Goal: Task Accomplishment & Management: Use online tool/utility

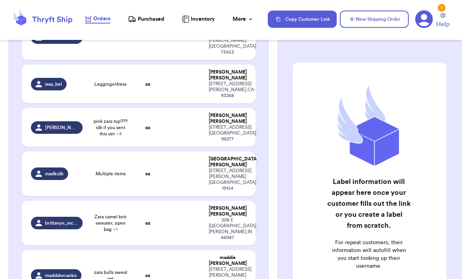
scroll to position [2057, 0]
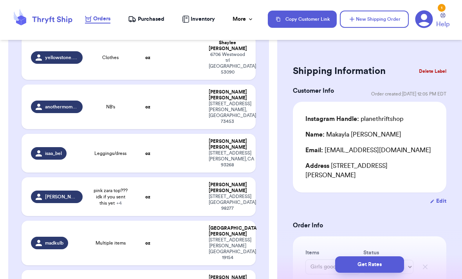
scroll to position [1985, 0]
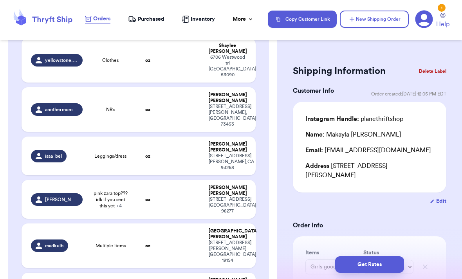
type input "Open Bag"
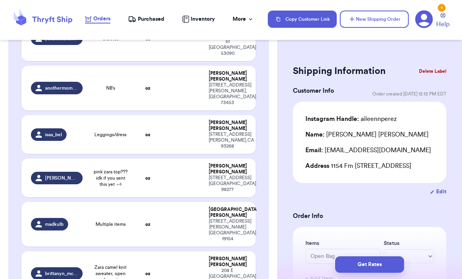
scroll to position [2006, 0]
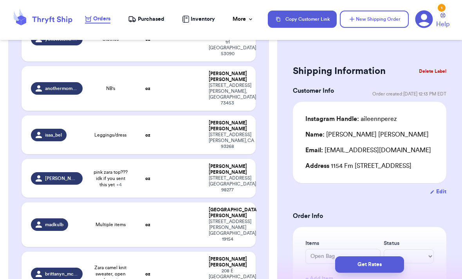
type input "[PERSON_NAME] sweatshirt"
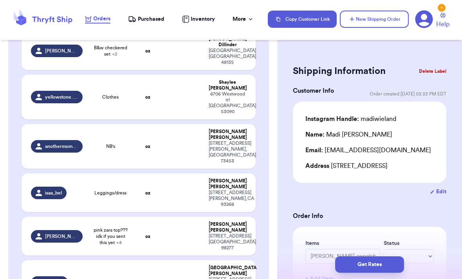
scroll to position [1943, 0]
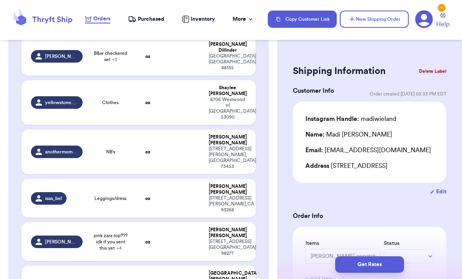
type input "Birthday dress"
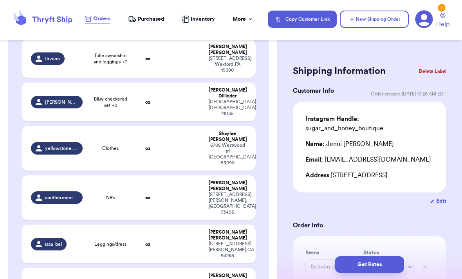
scroll to position [1896, 0]
type input "zara ribbed LS with dainty hearts x zara ribbed pants"
type input "zara ribbed ruffle knit LS x [PERSON_NAME] floral flared legging"
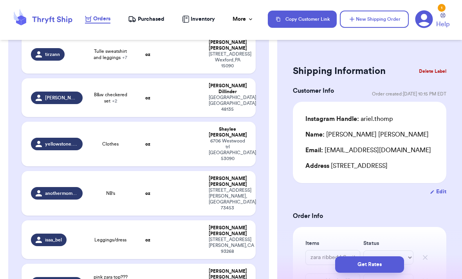
scroll to position [1889, 0]
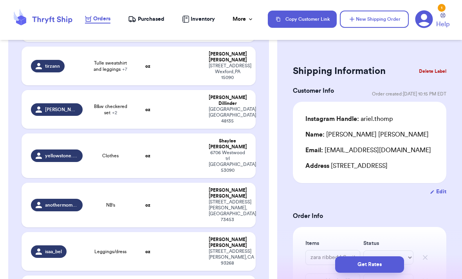
type input "Purple NB"
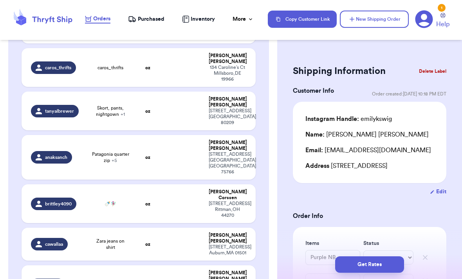
scroll to position [1759, 0]
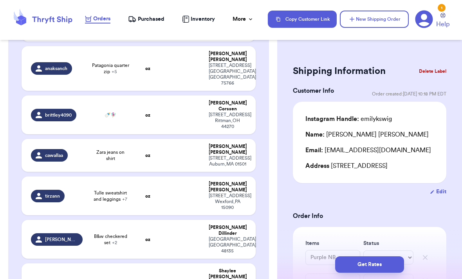
type input "zara bulls sweat set"
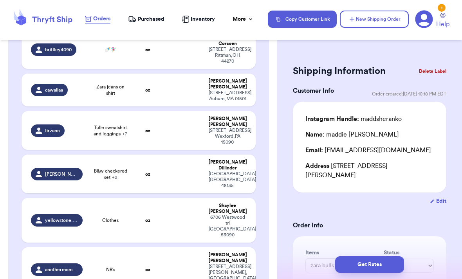
scroll to position [1825, 0]
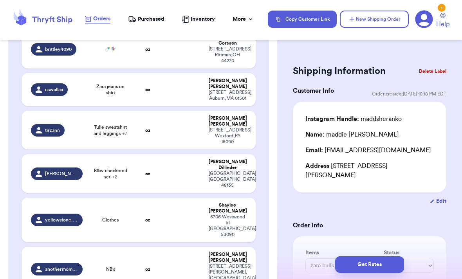
type input "Zara camel knit sweater, open bag"
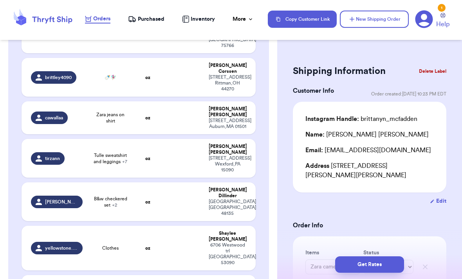
scroll to position [1791, 0]
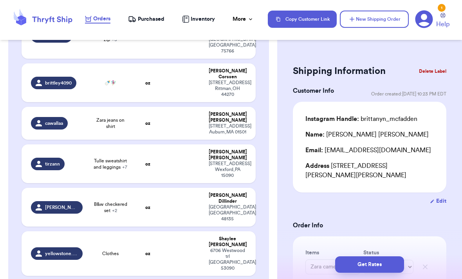
type input "Multiple items"
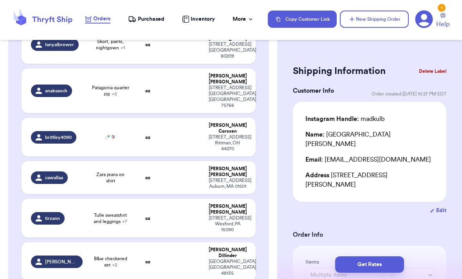
scroll to position [1739, 0]
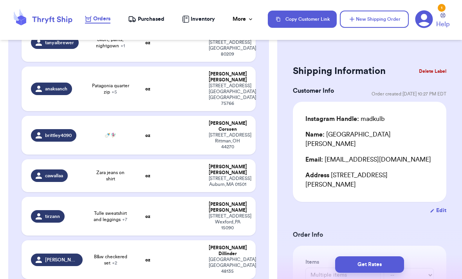
type input "pink zara top??? idk if you sent this yet"
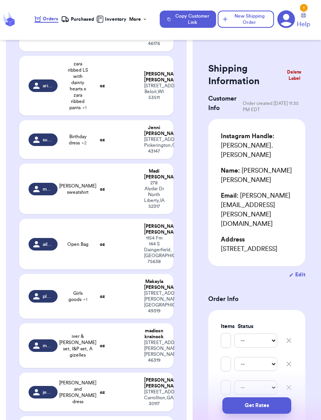
scroll to position [2518, 0]
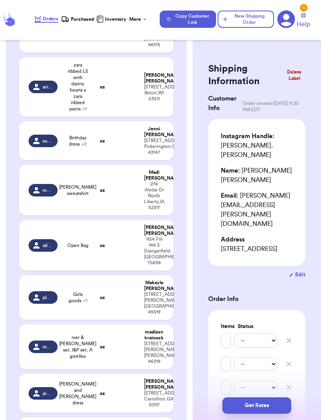
type input "Leggings/dress"
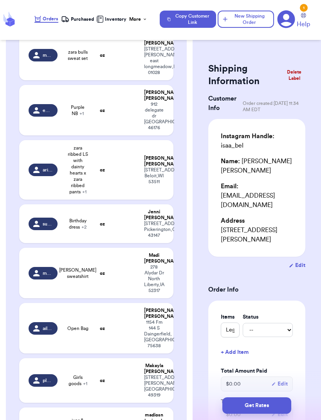
scroll to position [2434, 0]
type input "pink zara top??? idk if you sent this yet"
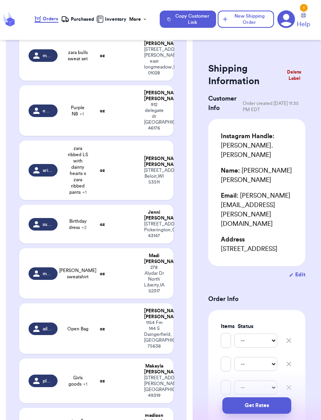
click at [297, 80] on button "Delete Label" at bounding box center [294, 75] width 29 height 19
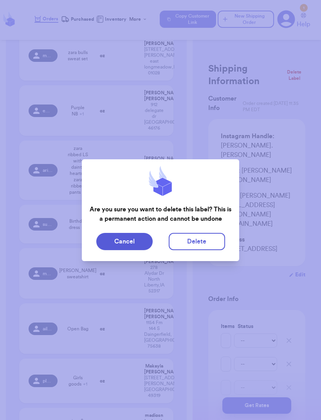
click at [205, 237] on button "Delete" at bounding box center [197, 241] width 56 height 17
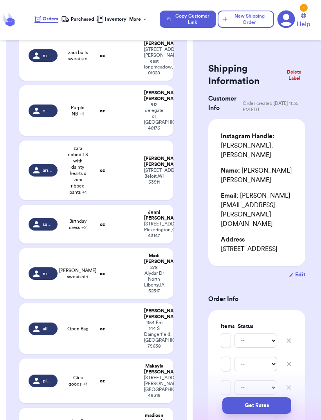
type input "Two leggings and shirt"
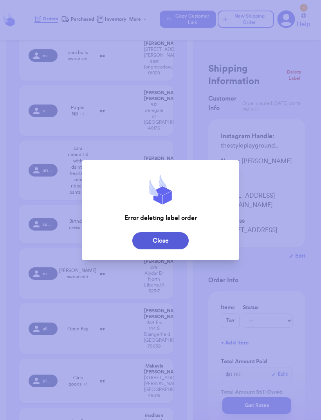
click at [170, 242] on button "Close" at bounding box center [160, 240] width 56 height 17
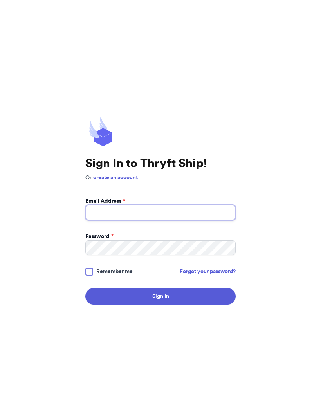
click at [173, 220] on input "Email Address *" at bounding box center [160, 212] width 150 height 15
click at [179, 220] on input "Email Address *" at bounding box center [160, 212] width 150 height 15
type input "K"
type input "[EMAIL_ADDRESS][DOMAIN_NAME]"
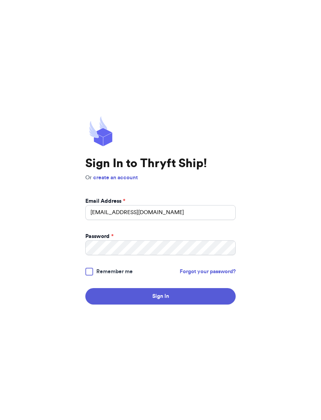
click at [309, 242] on div "Sign In to Thryft Ship! Or create an account Email Address * [EMAIL_ADDRESS][DO…" at bounding box center [160, 210] width 321 height 420
click at [218, 305] on button "Sign In" at bounding box center [160, 296] width 150 height 16
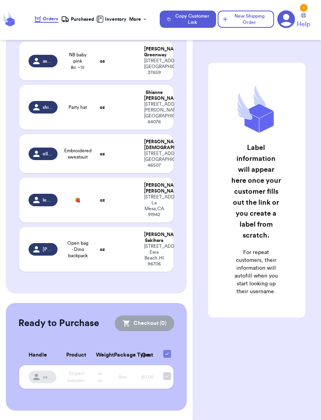
scroll to position [3271, 0]
click at [130, 223] on td at bounding box center [126, 200] width 28 height 45
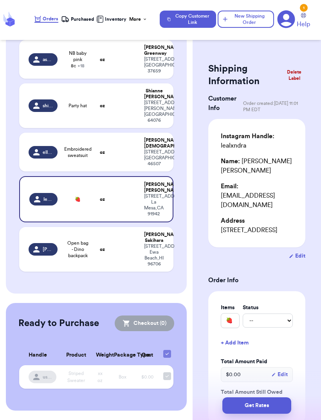
click at [131, 172] on td at bounding box center [126, 152] width 28 height 39
type input "Embroidered sweatsuit"
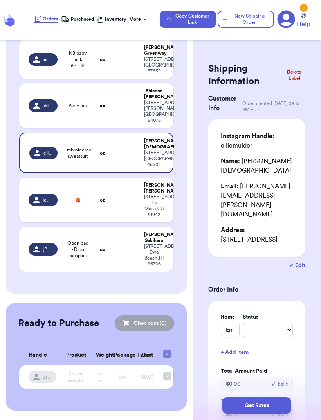
scroll to position [3147, 0]
click at [122, 79] on td at bounding box center [126, 59] width 28 height 39
type input "NB baby pink 8c"
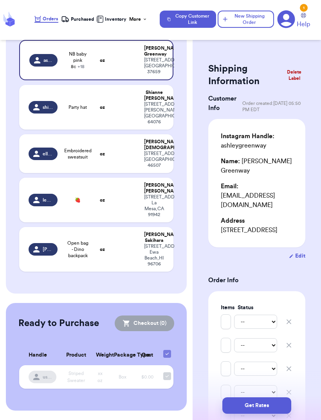
click at [113, 35] on td at bounding box center [126, 15] width 28 height 39
type input "[PERSON_NAME] and [PERSON_NAME] dress"
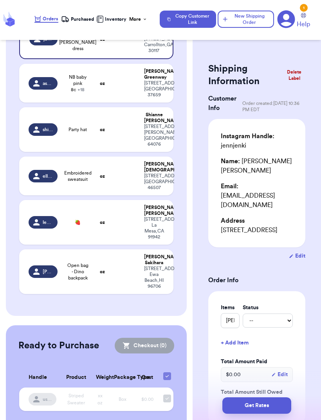
scroll to position [2871, 0]
type input "Open Bag"
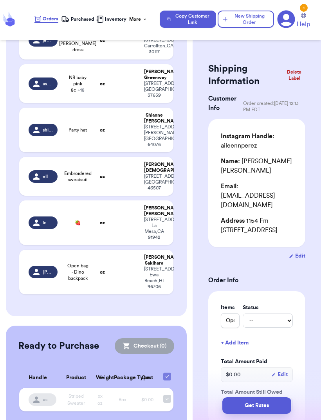
type input "[PERSON_NAME] sweatshirt"
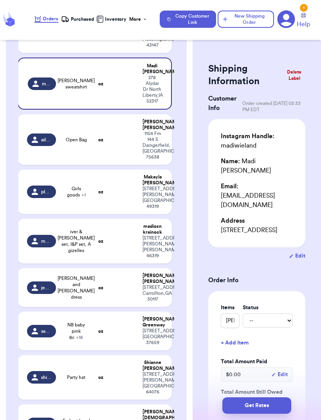
scroll to position [2623, 0]
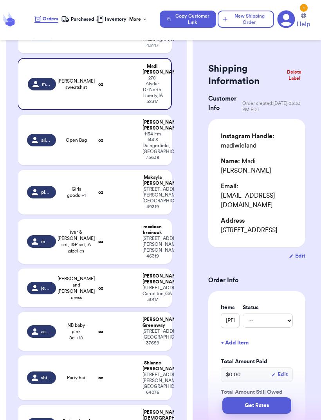
type input "Zara camel knit sweater, open bag"
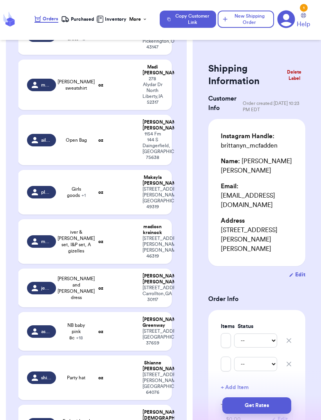
click at [293, 73] on button "Delete Label" at bounding box center [294, 75] width 29 height 19
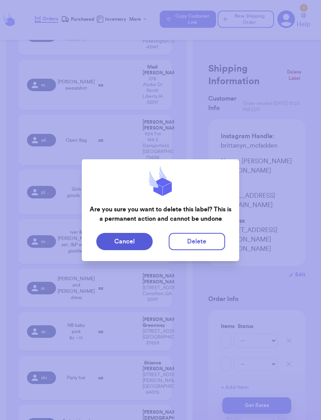
click at [196, 239] on button "Delete" at bounding box center [197, 241] width 56 height 17
type input "Two leggings and shirt"
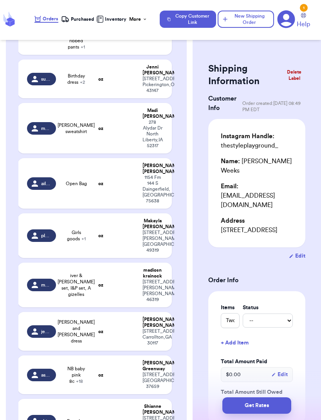
scroll to position [2527, 0]
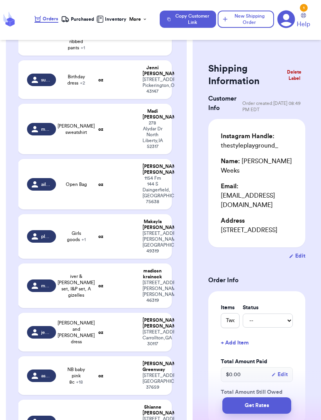
type input "Multiple items"
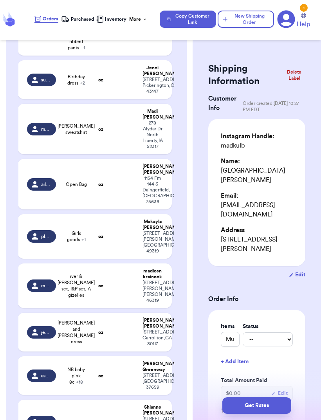
click at [297, 77] on button "Delete Label" at bounding box center [294, 75] width 29 height 19
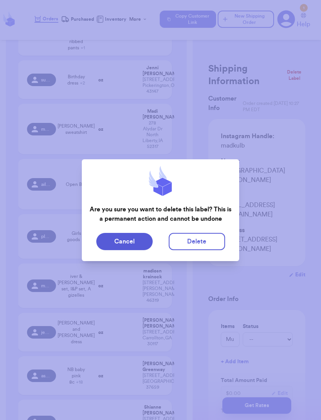
click at [201, 246] on button "Delete" at bounding box center [197, 241] width 56 height 17
type input "Two leggings and shirt"
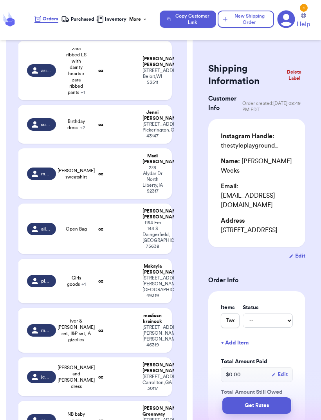
scroll to position [2428, 0]
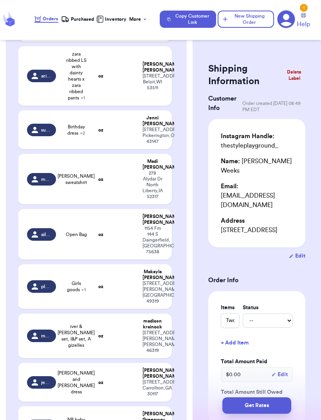
type input "pink zara top??? idk if you sent this yet"
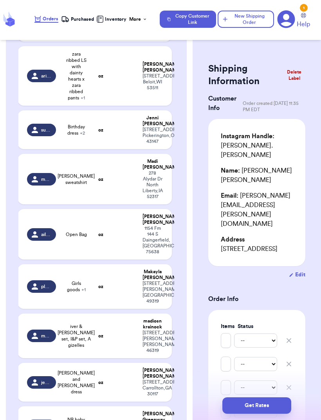
click at [294, 75] on button "Delete Label" at bounding box center [294, 75] width 29 height 19
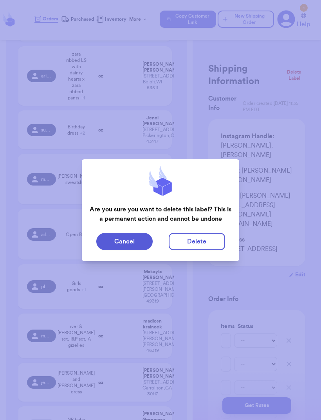
click at [201, 245] on button "Delete" at bounding box center [197, 241] width 56 height 17
type input "Two leggings and shirt"
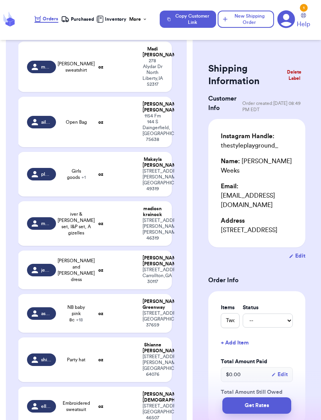
scroll to position [2501, 0]
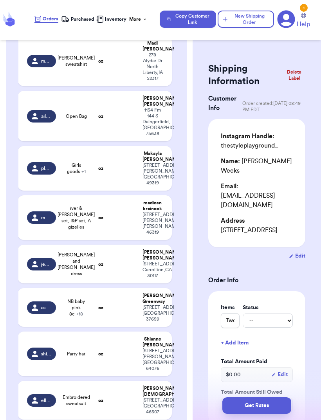
type input "zara bulls sweat set"
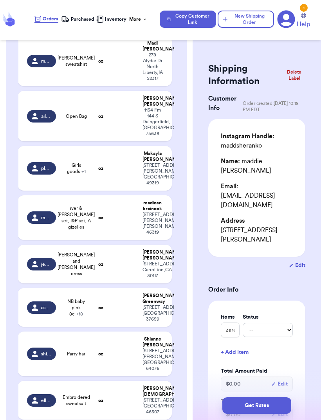
click at [293, 76] on button "Delete Label" at bounding box center [294, 75] width 29 height 19
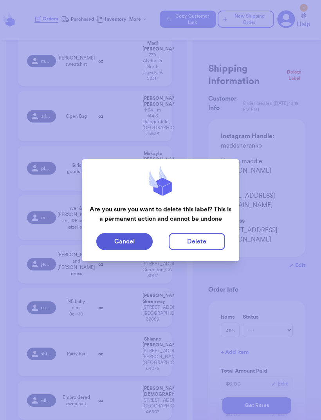
click at [197, 239] on button "Delete" at bounding box center [197, 241] width 56 height 17
type input "Two leggings and shirt"
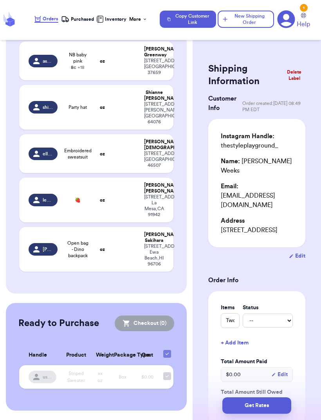
scroll to position [2754, 0]
type input "Open Bag"
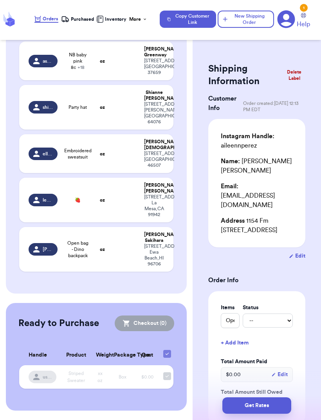
type input "[PERSON_NAME] sweatshirt"
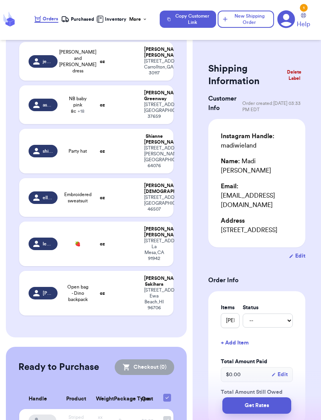
scroll to position [2645, 0]
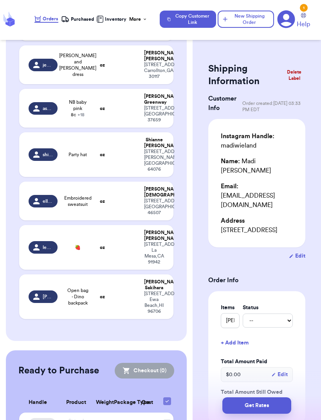
type input "Birthday dress"
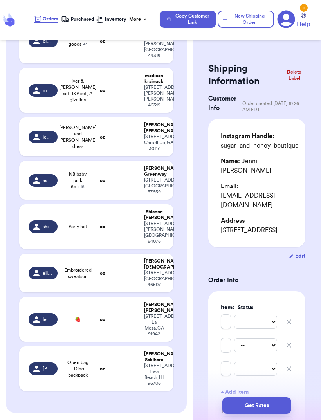
scroll to position [2566, 0]
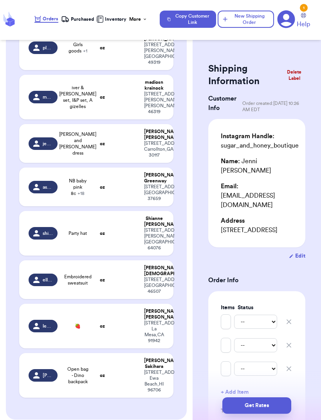
type input "zara ribbed LS with dainty hearts x zara ribbed pants"
type input "zara ribbed ruffle knit LS x [PERSON_NAME] floral flared legging"
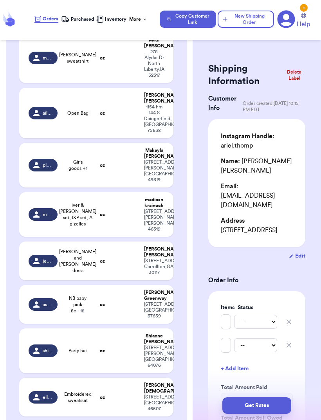
scroll to position [2449, 0]
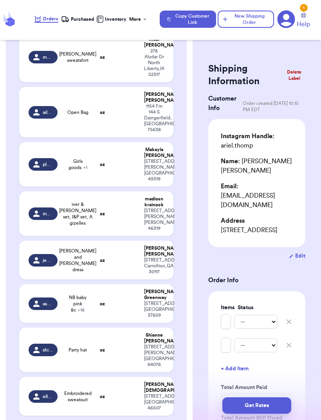
type input "Leggings/dress"
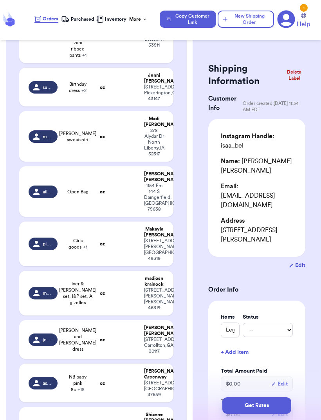
scroll to position [2374, 0]
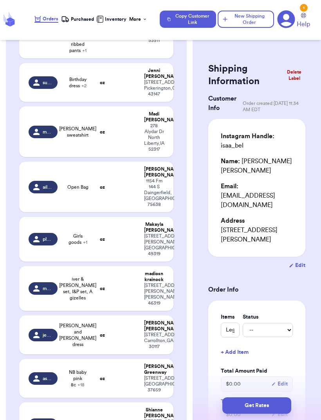
type input "NB's"
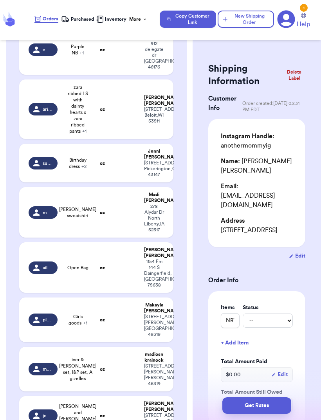
scroll to position [2295, 0]
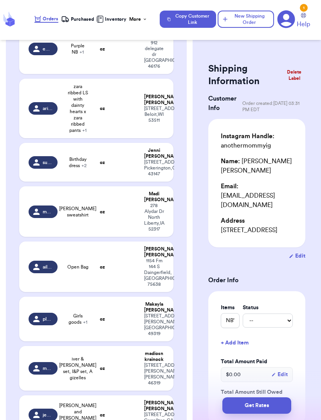
type input "Clothes"
type input "Best friend set"
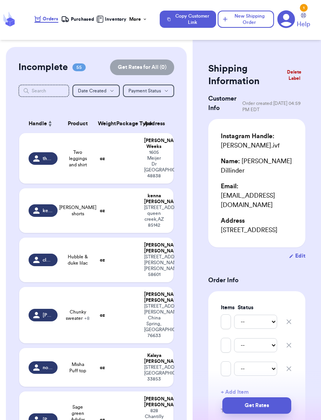
scroll to position [0, 0]
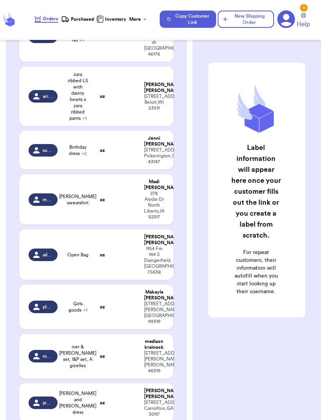
scroll to position [2257, 0]
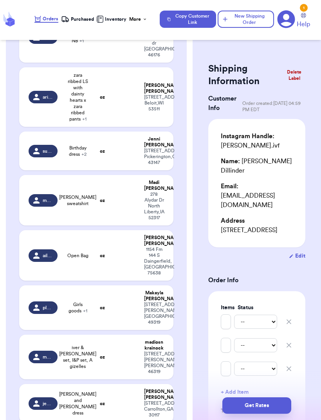
type input "Tulle sweatshirt and leggings"
type input "Lavender set"
type input "Winnie the Pooh set"
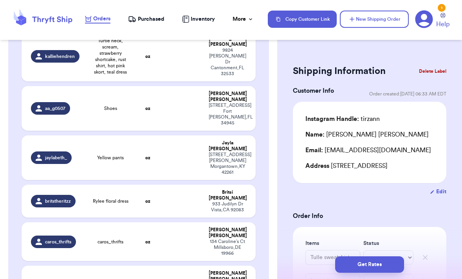
scroll to position [1447, 0]
type input "Zara jeans on shirt"
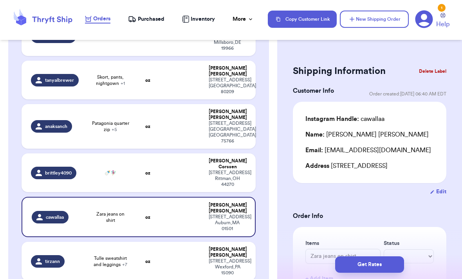
scroll to position [1652, 0]
type input "Birthday dress"
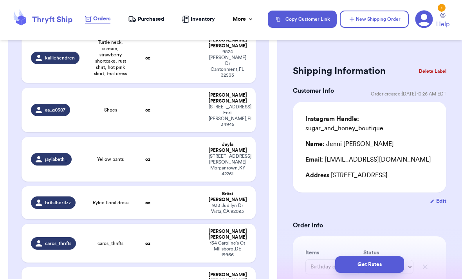
scroll to position [1451, 0]
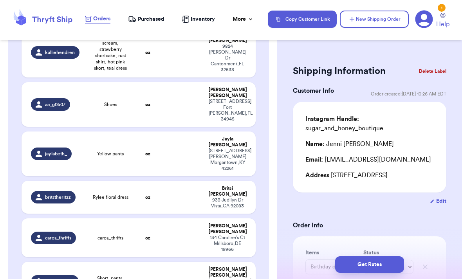
type input "Zara jeans on shirt"
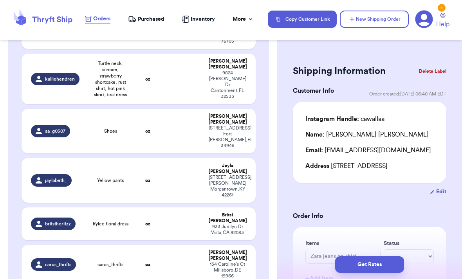
scroll to position [1424, 0]
type input "🍼🧚🏼‍♀️"
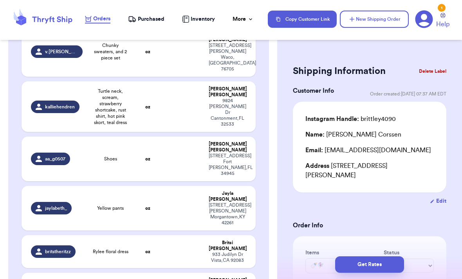
scroll to position [1349, 0]
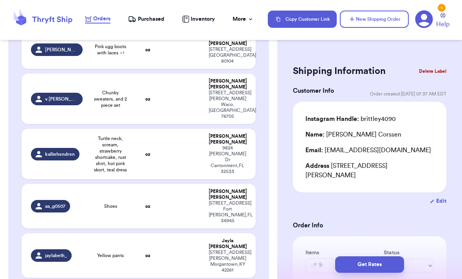
type input "Patagonia quarter zip"
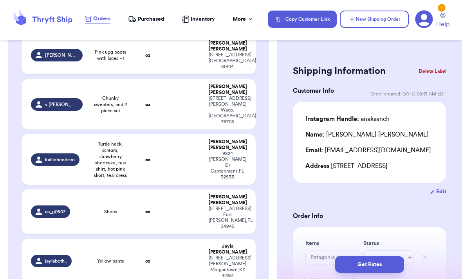
scroll to position [1344, 0]
type input "Crocs, skort, tank, shirt"
type input "Skort, pants, nightgown"
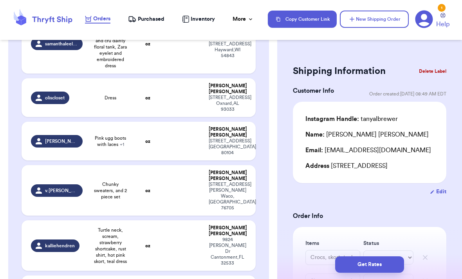
scroll to position [1244, 0]
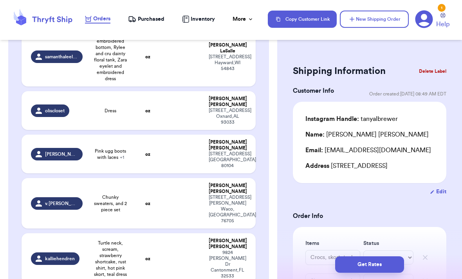
type input "caros_thrifts"
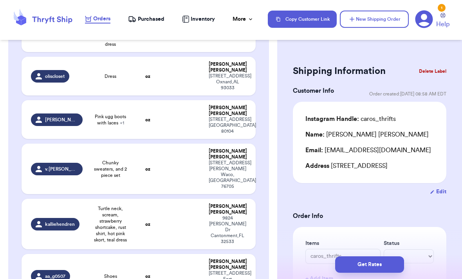
scroll to position [1256, 0]
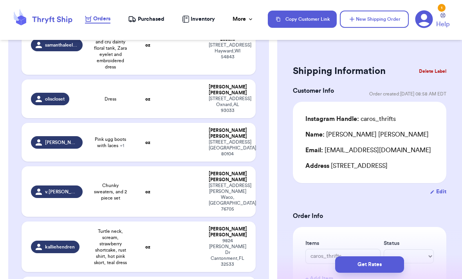
type input "Rylee floral dress"
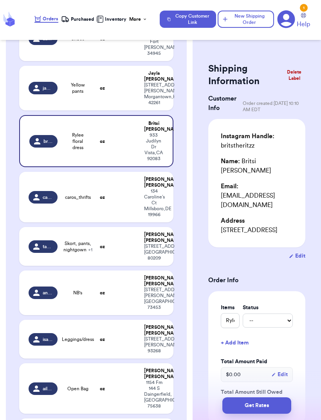
scroll to position [1628, 0]
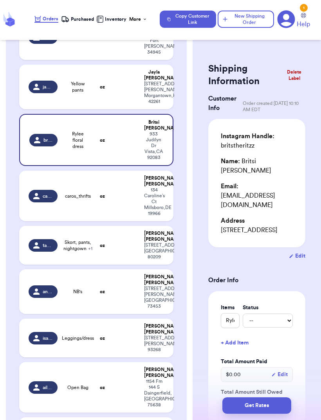
click at [123, 109] on td at bounding box center [126, 87] width 28 height 45
type input "Yellow pants"
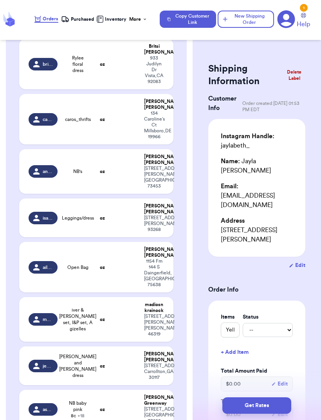
scroll to position [1704, 0]
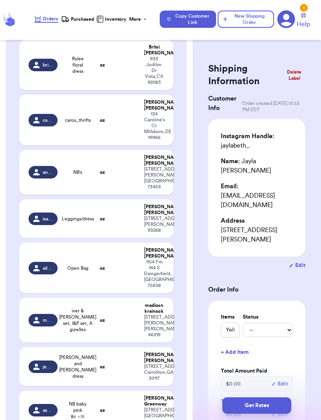
type input "Shoes"
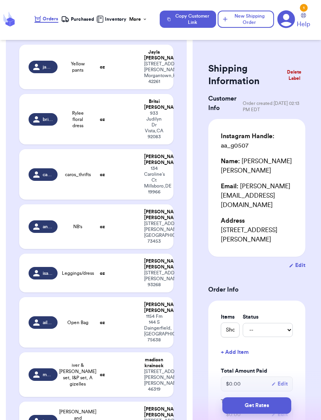
scroll to position [1650, 0]
type input "Turtle neck, scream, strawberry shortcake, rust shirt, hot pink skort, teal dre…"
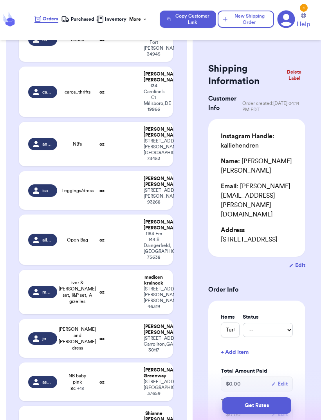
scroll to position [1627, 0]
type input "Chunky sweaters, and 2 piece set"
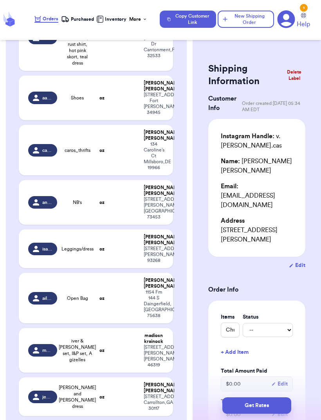
scroll to position [1573, 0]
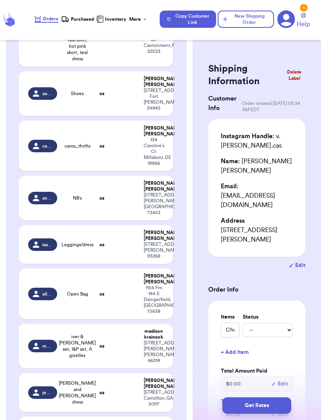
type input "Pink ugg boots with laces"
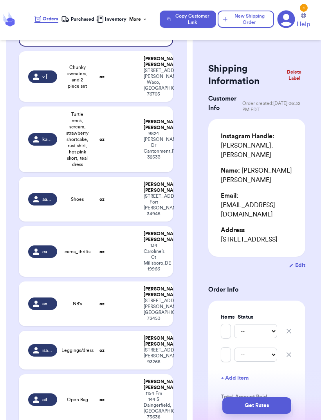
scroll to position [1454, 0]
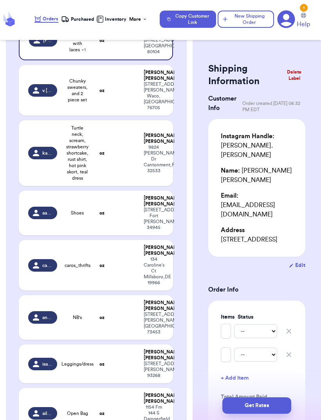
click at [149, 11] on div "1333 west fir ave Oxnard , AL 93033" at bounding box center [154, 2] width 20 height 18
type input "Dress"
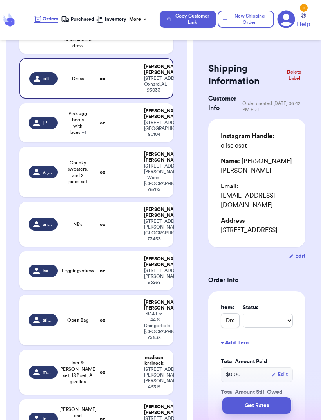
scroll to position [1370, 0]
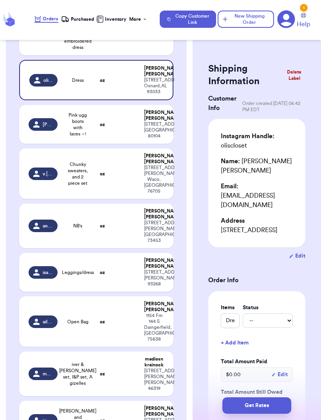
click at [139, 55] on td at bounding box center [126, 19] width 28 height 72
type input "Jeans with embroidered bottom, Rylee and cru dainty floral tank, Zara eyelet an…"
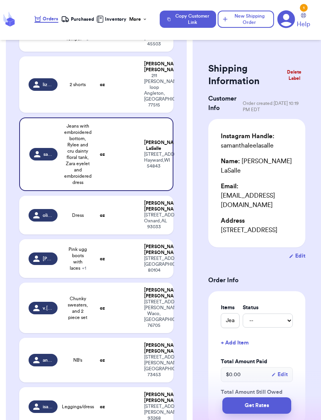
scroll to position [1245, 0]
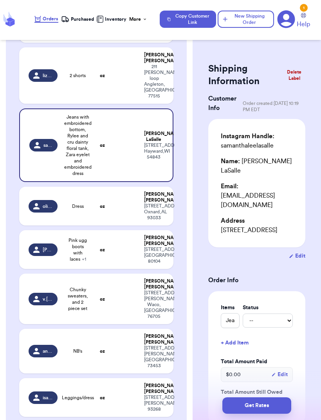
click at [98, 104] on td "oz" at bounding box center [102, 75] width 18 height 56
type input "2 shorts"
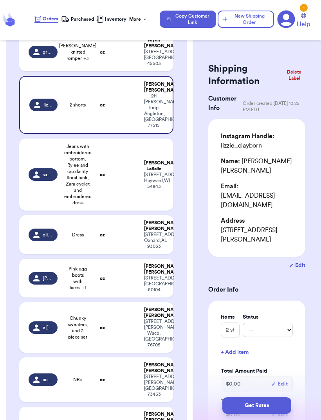
scroll to position [1218, 0]
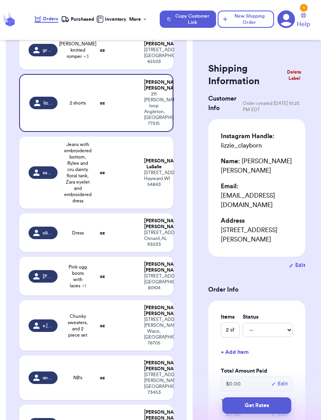
click at [120, 69] on td at bounding box center [126, 50] width 28 height 39
type input "[PERSON_NAME] knitted romper"
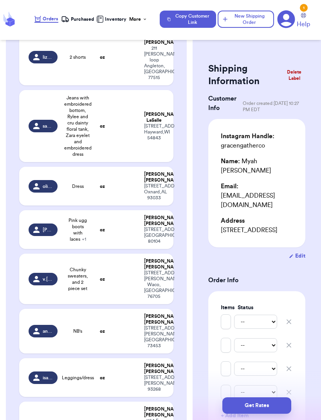
scroll to position [1272, 0]
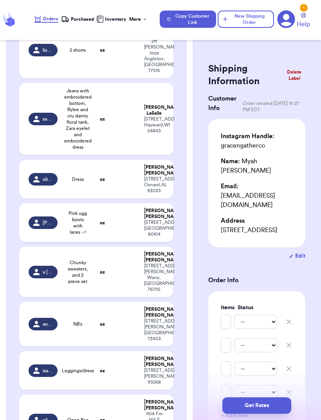
type input "Pink shorts"
type input "Vanilla chunky sweater"
type input "Bright pink tank/short set"
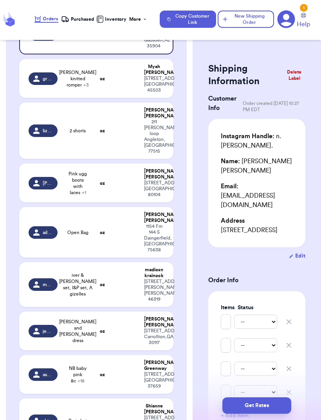
scroll to position [1187, 0]
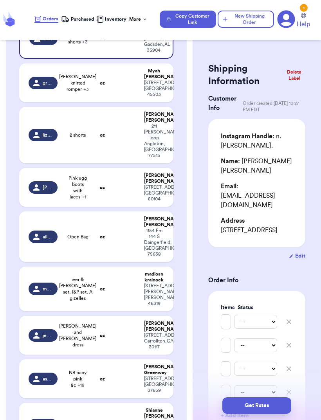
type input "Zara sweater"
type input "Zara cardigan"
type input "Sherpa Minnie denim jacket"
type input "H and m gray dress"
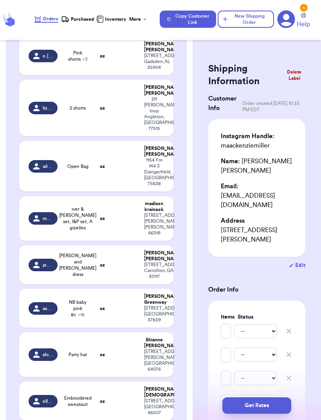
scroll to position [1169, 0]
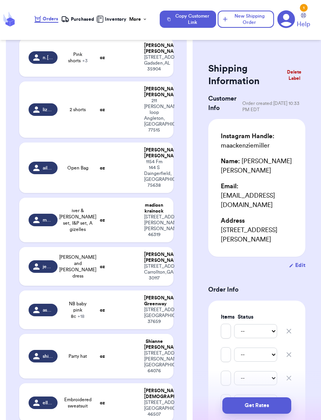
type input "Cotton On Rainbow Embroidered Dress"
type input "H&M pink heart sweatshirt"
type input "Rylee & Cru bird bubble"
type input "Savage seeds girl power onesie"
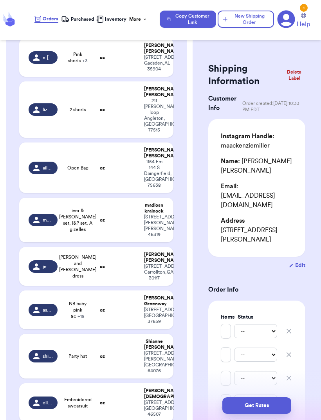
type input "Zara Mickey & Friends Jacket"
type input "Small shop fall floral bubble jumpsuit"
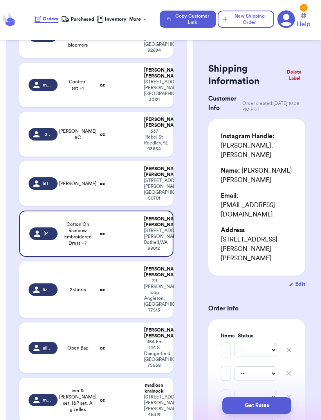
scroll to position [901, 0]
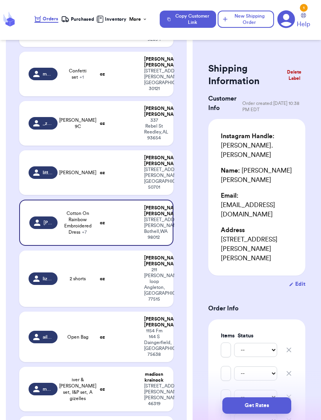
click at [86, 176] on span "[PERSON_NAME]" at bounding box center [77, 173] width 37 height 6
type input "[PERSON_NAME]"
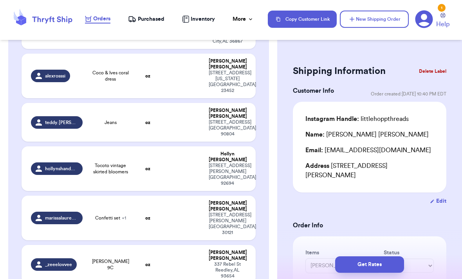
scroll to position [690, 0]
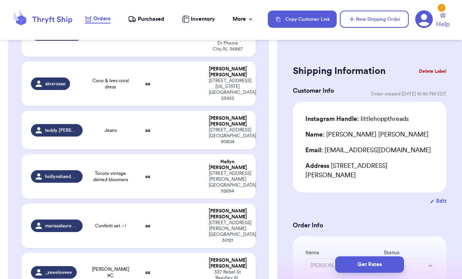
click at [79, 253] on td "_zeeelovvee" at bounding box center [54, 272] width 65 height 39
type input "[PERSON_NAME] 9C"
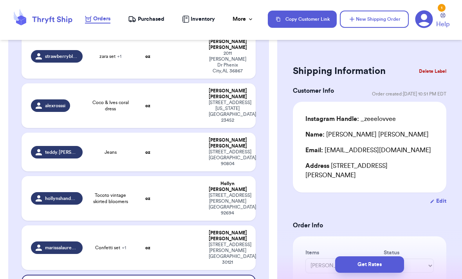
scroll to position [628, 0]
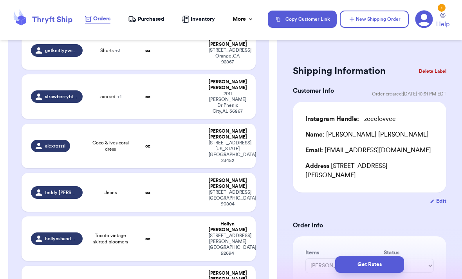
type input "Confetti set"
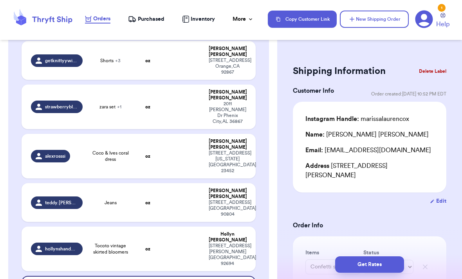
scroll to position [615, 0]
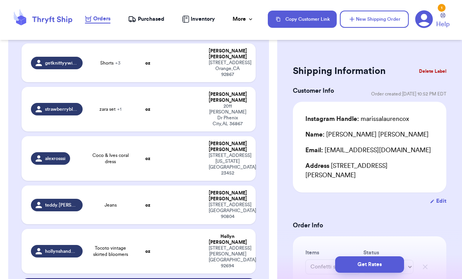
click at [179, 229] on td at bounding box center [183, 251] width 42 height 45
type input "Tocoto vintage skirted bloomers"
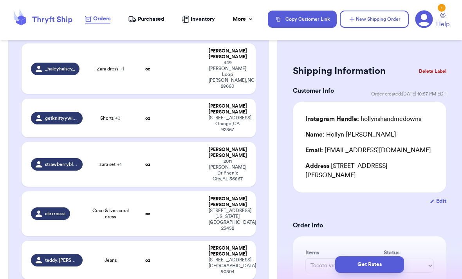
scroll to position [561, 0]
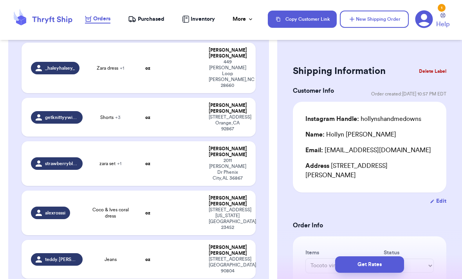
click at [106, 240] on td "Jeans" at bounding box center [110, 259] width 47 height 39
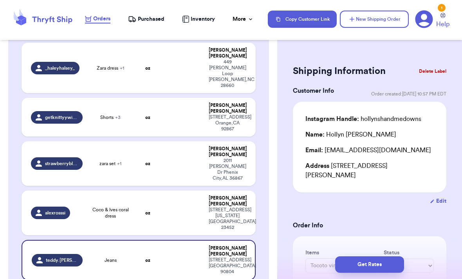
type input "Jeans"
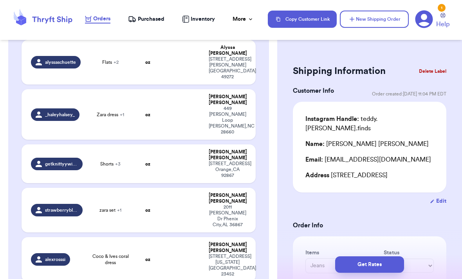
scroll to position [513, 0]
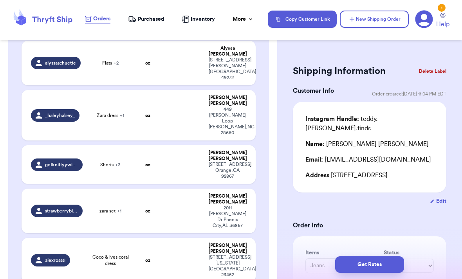
click at [220, 243] on div "Alex Rossi" at bounding box center [227, 249] width 37 height 12
type input "Coco & Ives coral dress"
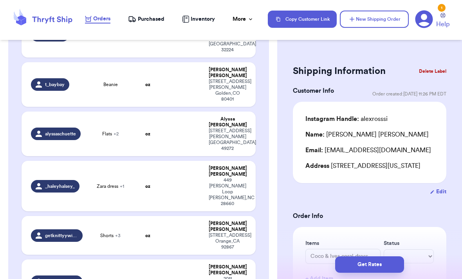
scroll to position [494, 0]
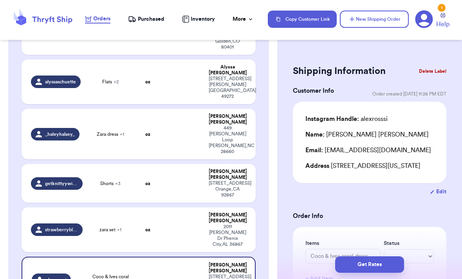
click at [209, 212] on div "Suzannah Thurman" at bounding box center [227, 218] width 37 height 12
type input "zara set"
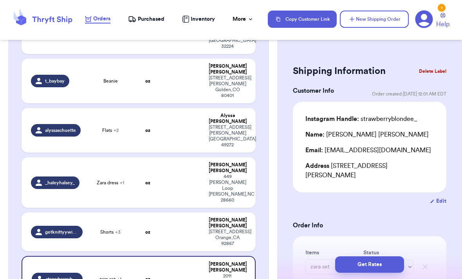
scroll to position [446, 0]
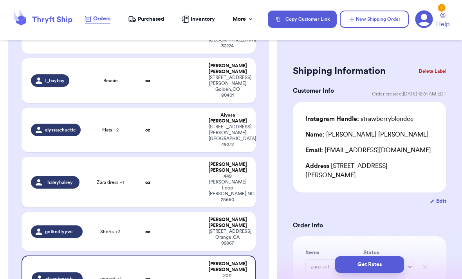
click at [124, 212] on td "Shorts + 3" at bounding box center [110, 231] width 47 height 39
type input "Shorts"
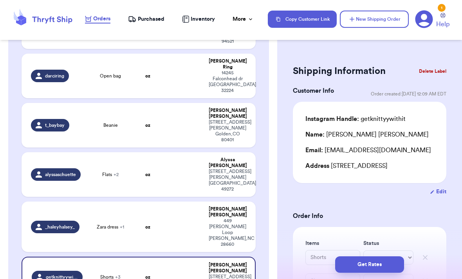
scroll to position [400, 0]
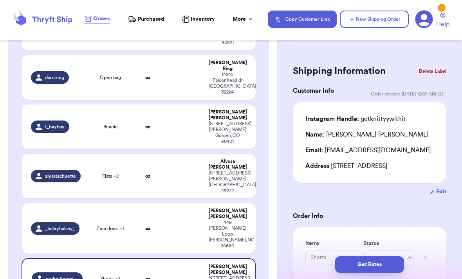
click at [109, 203] on td "Zara dress + 1" at bounding box center [110, 228] width 47 height 51
type input "Zara dress"
type input "Brown zara sweater with moon"
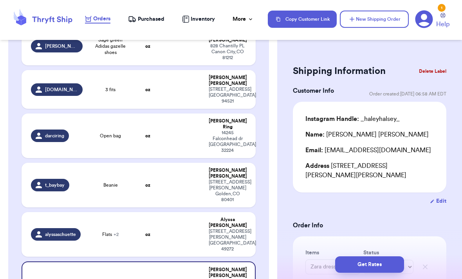
scroll to position [340, 0]
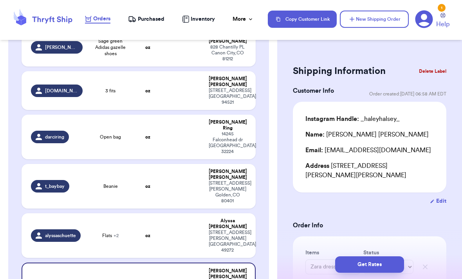
click at [88, 214] on td "Flats + 2" at bounding box center [110, 236] width 47 height 45
type input "Flats"
type input "Rc dress"
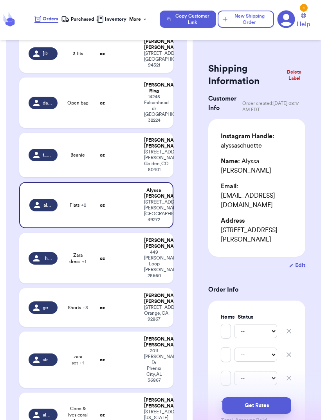
scroll to position [472, 0]
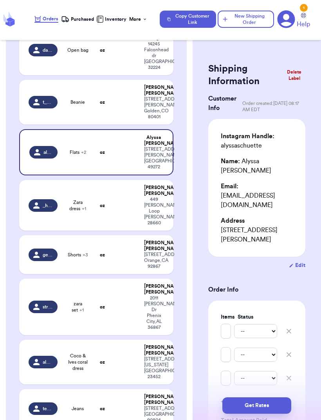
click at [147, 120] on div "145 S Joyce St Golden , CO 80401" at bounding box center [154, 108] width 20 height 24
type input "Beanie"
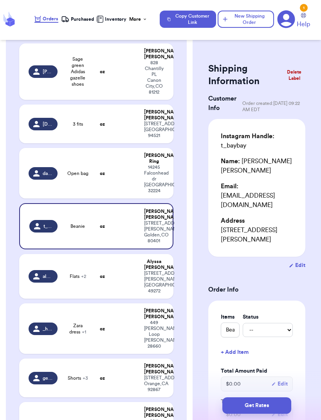
scroll to position [350, 0]
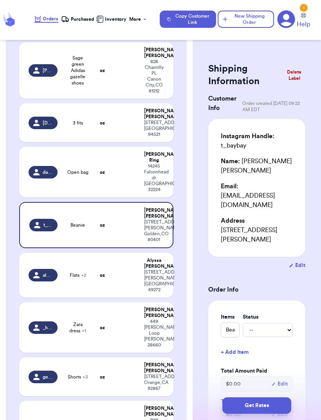
click at [141, 197] on td "Darci Ring 14245 Falconhead dr Jacksonville , FL 32224" at bounding box center [156, 172] width 34 height 51
type input "Open bag"
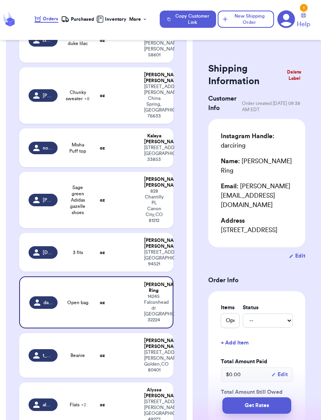
scroll to position [220, 0]
click at [137, 272] on td at bounding box center [126, 252] width 28 height 39
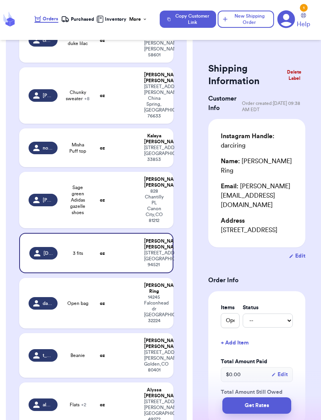
type input "3 fits"
